Goal: Task Accomplishment & Management: Manage account settings

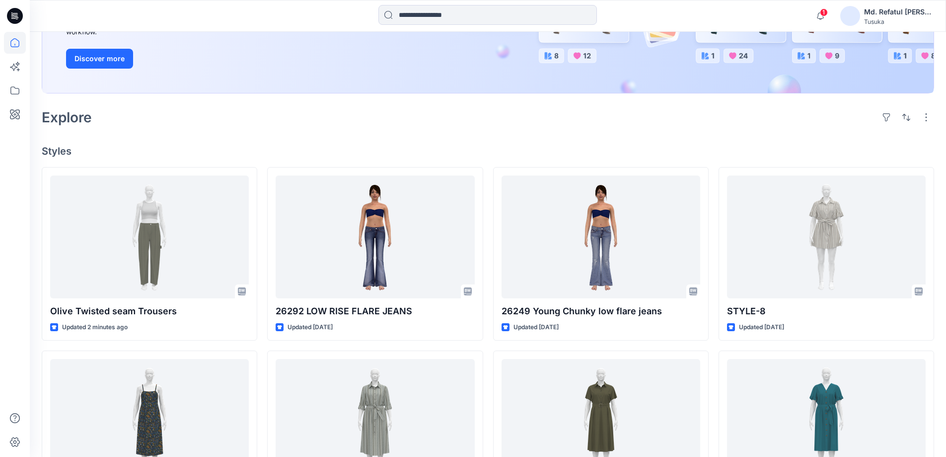
scroll to position [199, 0]
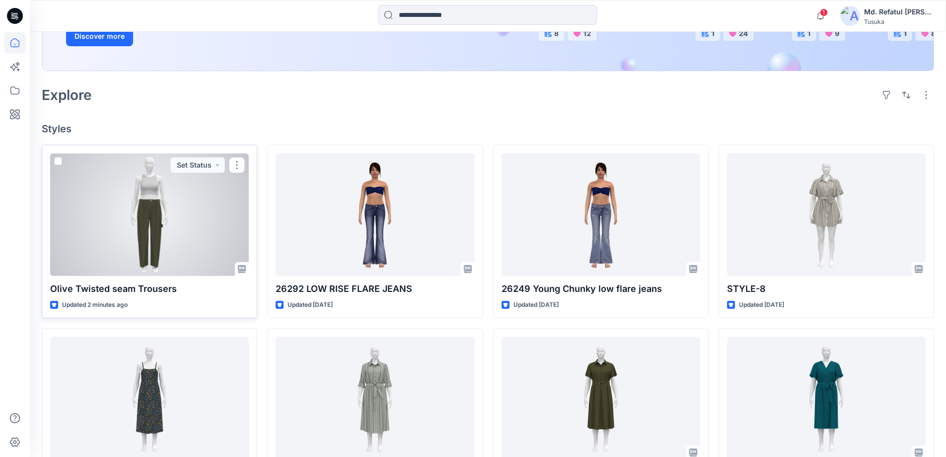
click at [161, 231] on div at bounding box center [149, 214] width 199 height 123
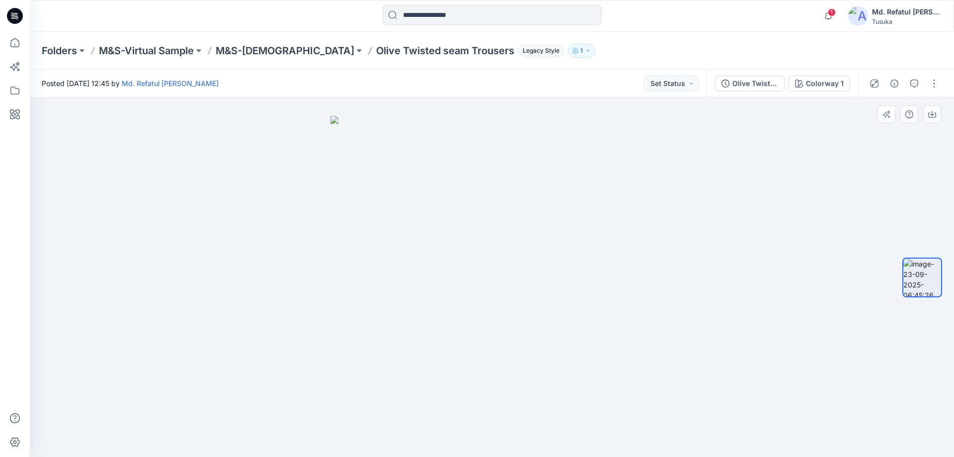
drag, startPoint x: 531, startPoint y: 324, endPoint x: 88, endPoint y: 309, distance: 443.4
click at [88, 309] on div at bounding box center [492, 276] width 924 height 359
drag, startPoint x: 463, startPoint y: 353, endPoint x: 243, endPoint y: 303, distance: 224.7
click at [244, 303] on div at bounding box center [492, 276] width 924 height 359
drag, startPoint x: 336, startPoint y: 376, endPoint x: 547, endPoint y: 362, distance: 210.7
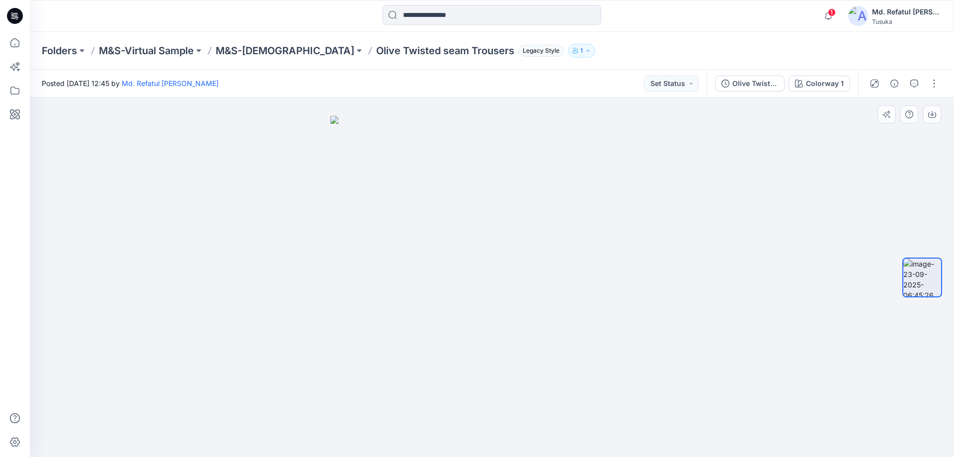
click at [547, 362] on img at bounding box center [491, 286] width 323 height 341
click at [924, 83] on div at bounding box center [904, 84] width 92 height 28
click at [931, 82] on button "button" at bounding box center [934, 84] width 16 height 16
click at [885, 101] on button "Edit" at bounding box center [892, 106] width 91 height 18
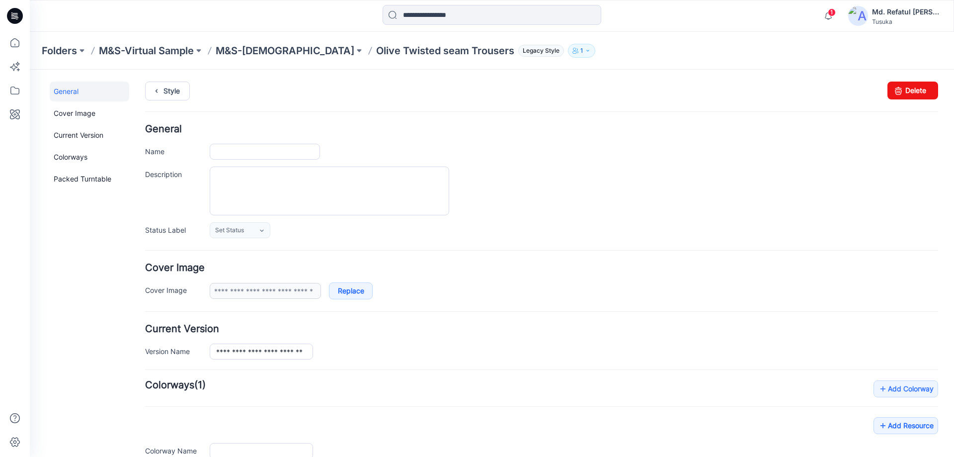
type input "**********"
drag, startPoint x: 554, startPoint y: 107, endPoint x: 905, endPoint y: 89, distance: 351.2
click at [905, 89] on link "Delete" at bounding box center [912, 90] width 51 height 18
